Goal: Entertainment & Leisure: Consume media (video, audio)

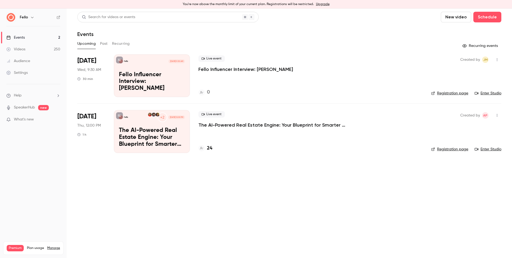
click at [28, 47] on link "Videos 250" at bounding box center [33, 49] width 67 height 12
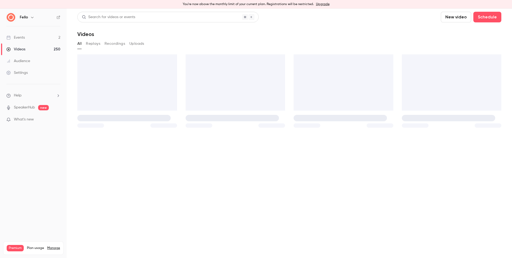
click at [144, 19] on div "Search for videos or events" at bounding box center [167, 17] width 181 height 11
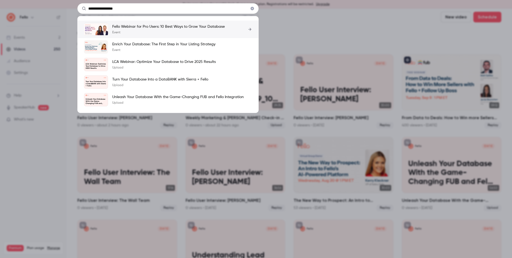
type input "**********"
click at [160, 27] on p "Fello Webinar for Pro Users: 10 Best Ways to Grow Your Database" at bounding box center [168, 26] width 112 height 5
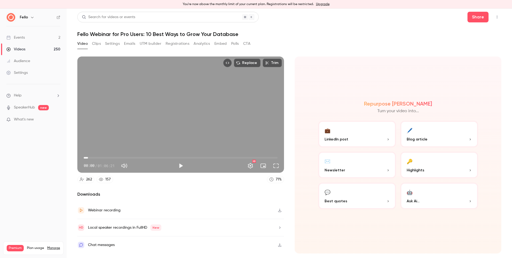
drag, startPoint x: 84, startPoint y: 159, endPoint x: 88, endPoint y: 160, distance: 4.4
click at [88, 159] on span "01:27" at bounding box center [88, 158] width 2 height 2
click at [98, 157] on span "01:38" at bounding box center [181, 158] width 194 height 9
click at [101, 158] on span "04:55" at bounding box center [181, 158] width 194 height 9
click at [105, 159] on span "06:01" at bounding box center [181, 158] width 194 height 9
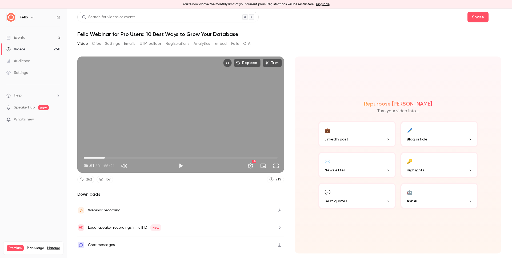
click at [111, 159] on span "07:12" at bounding box center [181, 158] width 194 height 9
click at [107, 159] on span "08:07" at bounding box center [181, 158] width 194 height 9
click at [118, 158] on span "11:41" at bounding box center [181, 158] width 194 height 9
click at [121, 157] on span "12:52" at bounding box center [181, 158] width 194 height 9
click at [122, 158] on span "12:52" at bounding box center [121, 158] width 2 height 2
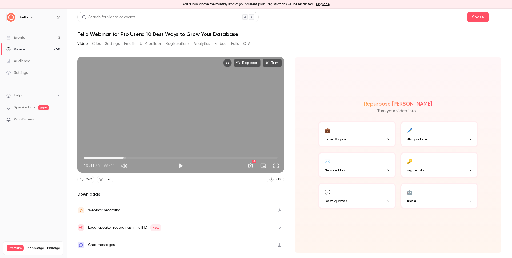
click at [127, 157] on span "13:41" at bounding box center [181, 158] width 194 height 9
click at [127, 157] on span "14:41" at bounding box center [127, 158] width 2 height 2
click at [128, 158] on span "15:31" at bounding box center [129, 158] width 2 height 2
type input "*****"
click at [126, 158] on span "14:41" at bounding box center [127, 158] width 2 height 2
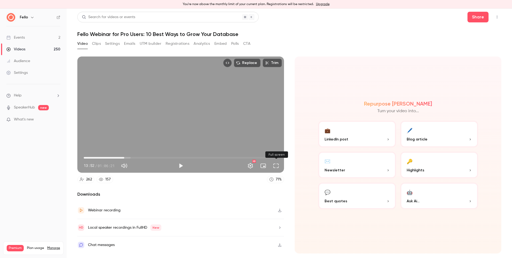
click at [277, 167] on button "Full screen" at bounding box center [276, 165] width 11 height 11
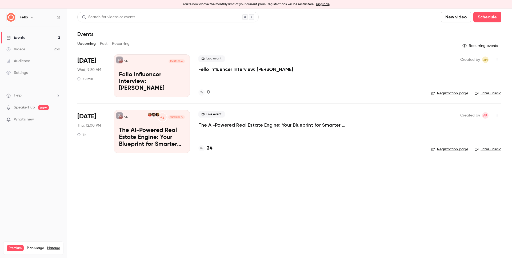
click at [36, 49] on link "Videos 250" at bounding box center [33, 49] width 67 height 12
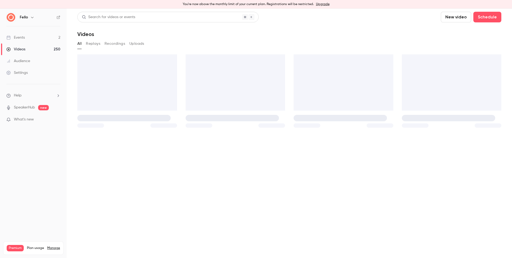
click at [99, 18] on div "Search for videos or events" at bounding box center [108, 17] width 53 height 6
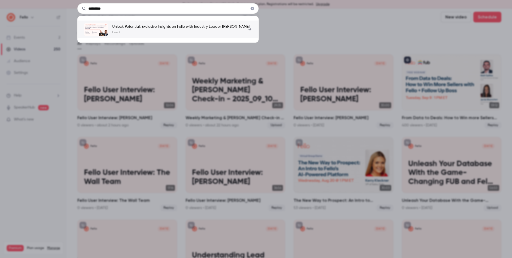
type input "*********"
click at [135, 27] on p "Unlock Potential: Exclusive Insights on Fello with Industry Leader [PERSON_NAME]" at bounding box center [180, 26] width 137 height 5
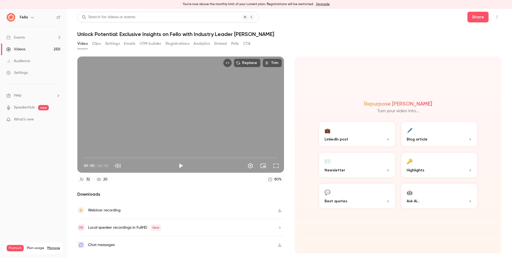
click at [94, 43] on button "Clips" at bounding box center [96, 43] width 9 height 9
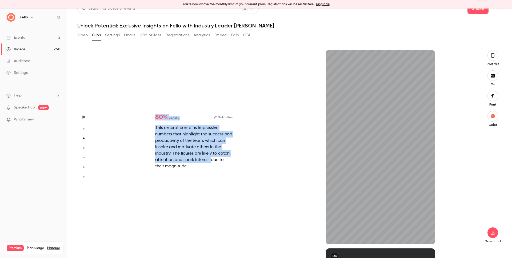
type input "*"
drag, startPoint x: 107, startPoint y: 67, endPoint x: 211, endPoint y: 171, distance: 147.0
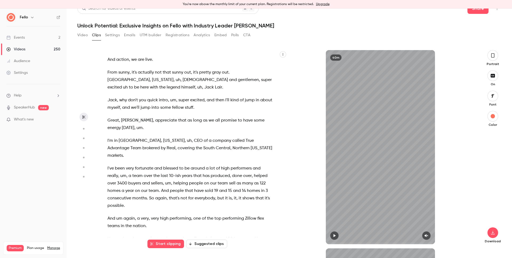
click at [211, 171] on div "And action , we are live . From sunny , it's actually not that sunny out , it's…" at bounding box center [193, 149] width 184 height 189
type input "*"
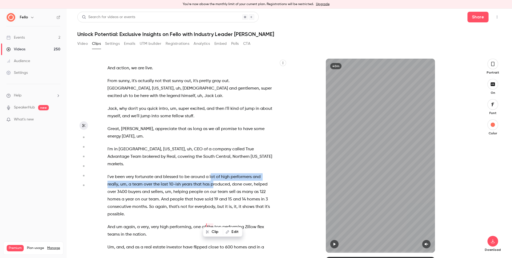
drag, startPoint x: 211, startPoint y: 171, endPoint x: 216, endPoint y: 185, distance: 14.9
click at [216, 185] on p "I've been very fortunate and blessed to be around a lot of high performers and …" at bounding box center [189, 195] width 165 height 45
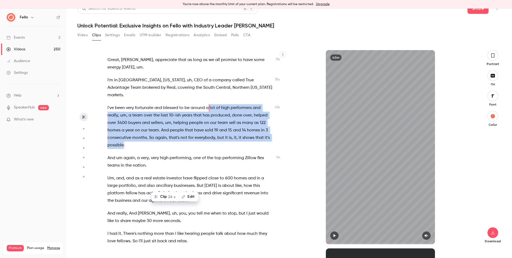
scroll to position [11, 0]
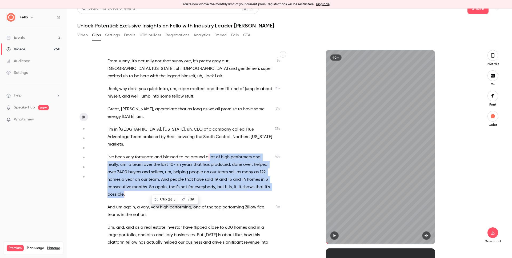
click at [271, 106] on div at bounding box center [189, 106] width 165 height 0
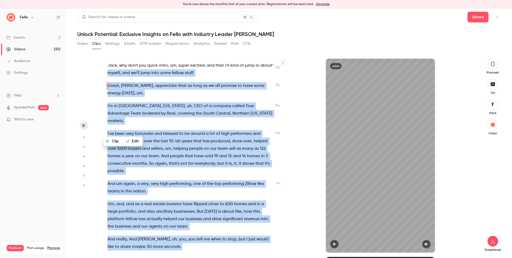
scroll to position [0, 0]
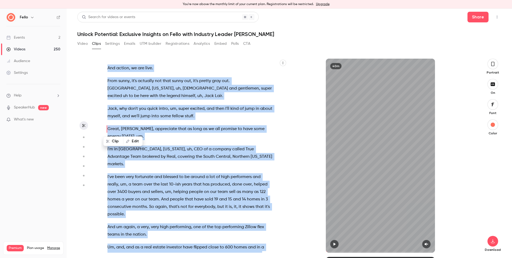
drag, startPoint x: 198, startPoint y: 232, endPoint x: 105, endPoint y: 65, distance: 190.7
click at [105, 65] on div "And action , we are live . From sunny , it's actually not that sunny out , it's…" at bounding box center [193, 158] width 184 height 189
type input "*"
copy div "And action , we are live . From sunny , it's actually not that sunny out , it's…"
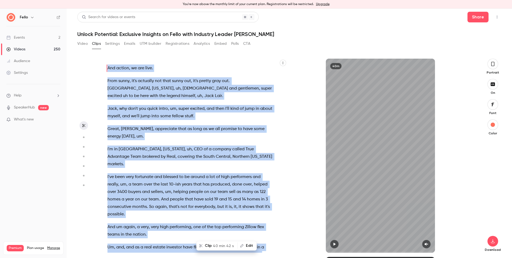
click at [41, 51] on link "Videos 250" at bounding box center [33, 49] width 67 height 12
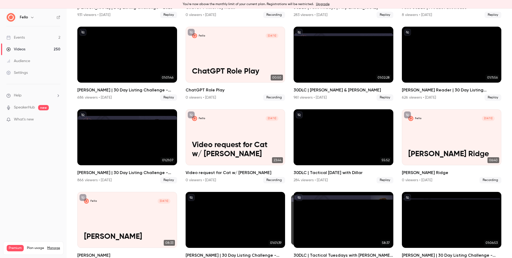
scroll to position [1847, 0]
